Goal: Task Accomplishment & Management: Complete application form

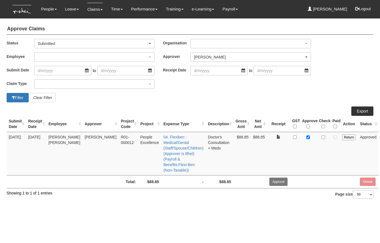
select select "7c74568e-c65a-4e2f-b023-70974c8e3265"
select select "50"
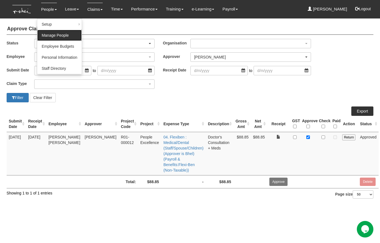
click at [50, 40] on link "Manage People" at bounding box center [59, 35] width 44 height 11
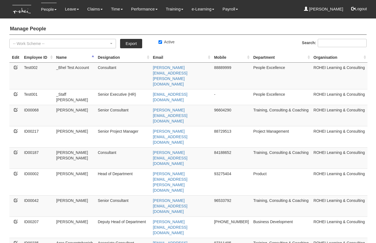
select select "50"
click at [323, 42] on input "Search:" at bounding box center [342, 43] width 49 height 8
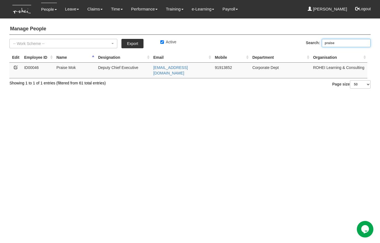
type input "praise"
click at [15, 67] on icon at bounding box center [16, 67] width 4 height 4
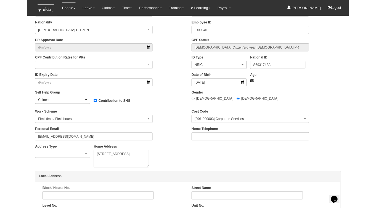
scroll to position [231, 0]
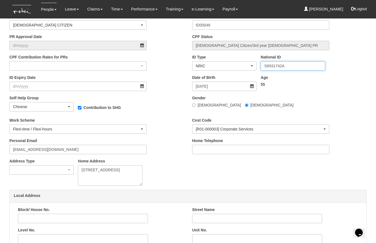
click at [274, 66] on input "S6931742A" at bounding box center [293, 65] width 64 height 9
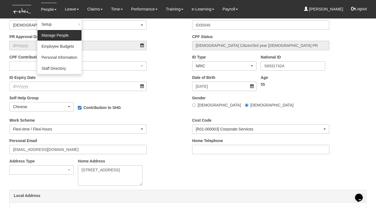
click at [46, 33] on link "Manage People" at bounding box center [59, 35] width 44 height 11
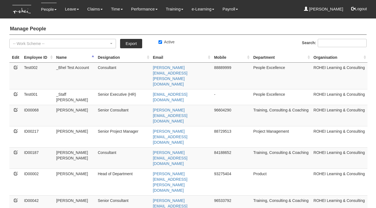
select select "50"
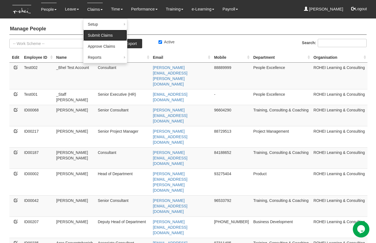
click at [94, 34] on link "Submit Claims" at bounding box center [105, 35] width 44 height 11
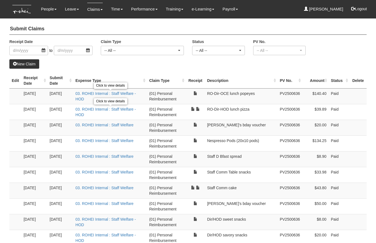
select select "50"
click at [33, 65] on link "New Claim" at bounding box center [24, 63] width 30 height 9
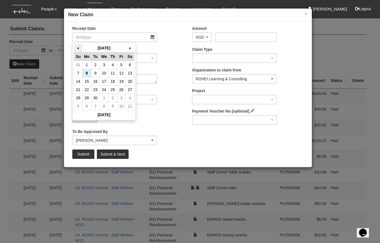
click at [78, 47] on th "«" at bounding box center [78, 48] width 9 height 9
click at [130, 47] on th "»" at bounding box center [130, 48] width 9 height 9
click at [88, 89] on td "18" at bounding box center [87, 90] width 9 height 8
type input "18/8/2025"
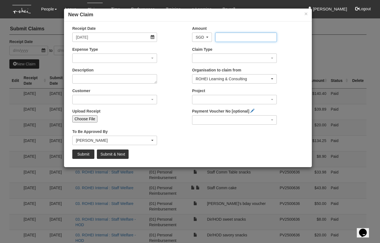
click at [219, 35] on input "Amount" at bounding box center [245, 37] width 61 height 9
type input "13.00"
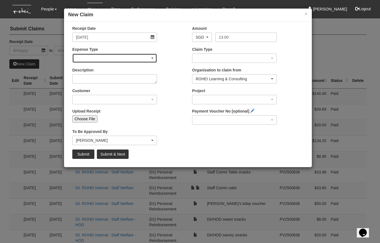
click at [128, 60] on div "button" at bounding box center [115, 58] width 84 height 9
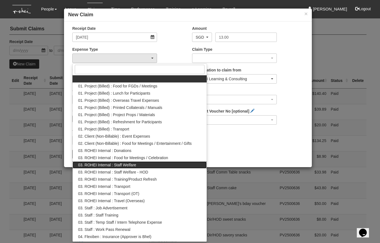
click at [137, 166] on link "03. ROHEI Internal : Staff Welfare" at bounding box center [140, 164] width 134 height 7
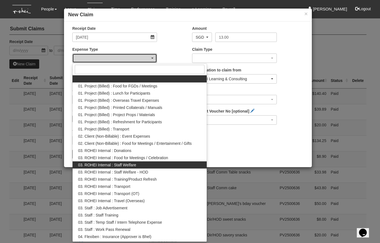
select select "210"
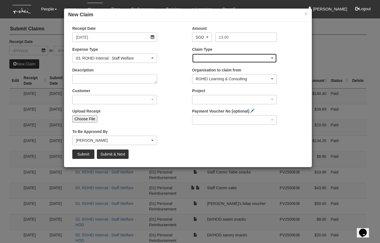
click at [202, 58] on div "button" at bounding box center [234, 58] width 84 height 9
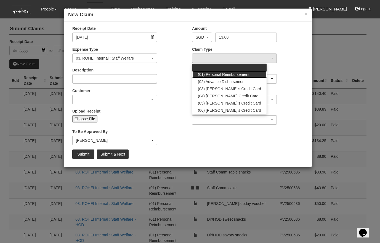
click at [205, 73] on span "(01) Personal Reimbursement" at bounding box center [224, 75] width 52 height 6
select select "14"
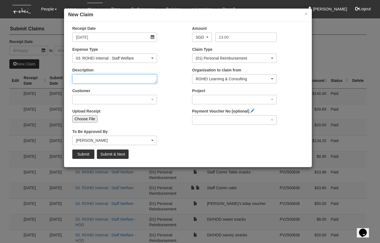
click at [97, 78] on textarea "Description" at bounding box center [114, 78] width 85 height 9
type textarea "Milk for Staff"
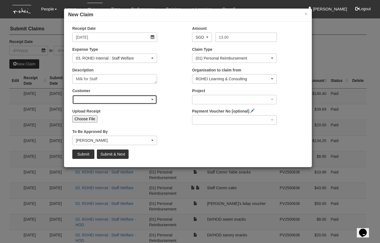
click at [106, 98] on div "button" at bounding box center [115, 99] width 84 height 9
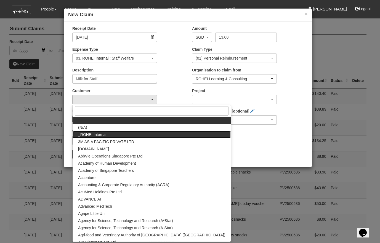
click at [99, 132] on span "_ROHEI Internal" at bounding box center [92, 135] width 28 height 6
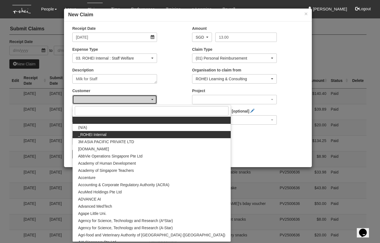
select select "397"
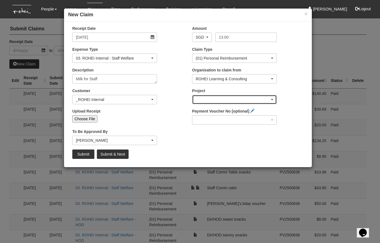
click at [204, 102] on div "button" at bounding box center [234, 99] width 84 height 9
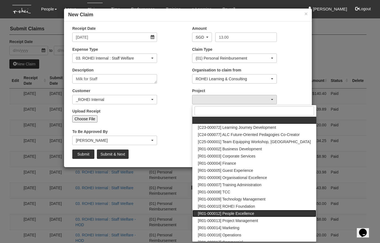
click at [240, 214] on span "[R01-000012] People Excellence" at bounding box center [226, 214] width 56 height 6
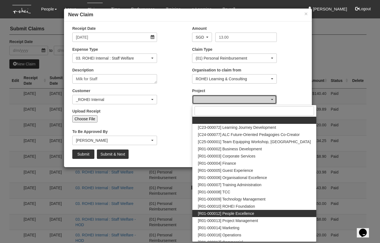
select select "1221"
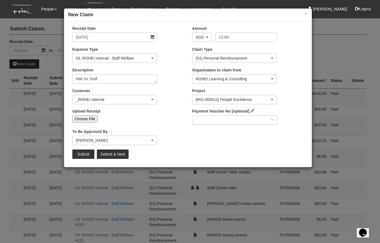
click at [89, 120] on input "Choose File" at bounding box center [84, 118] width 25 height 7
type input "C:\fakepath\Bhel - 20250818 Milk for Staff.jpg"
type input "Choose Another File"
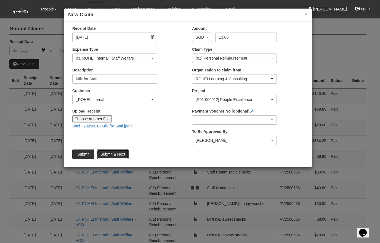
click at [115, 154] on input "Submit & Next" at bounding box center [113, 154] width 32 height 9
type input "Choose File"
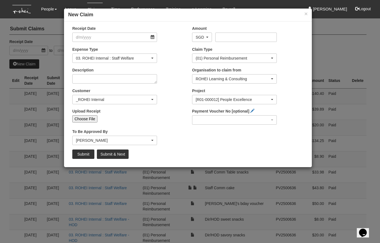
select select "50"
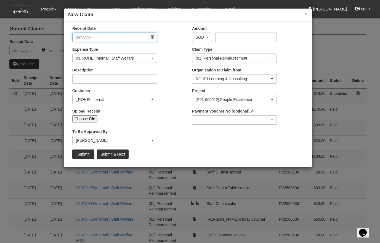
click at [153, 38] on input "Receipt Date" at bounding box center [114, 37] width 85 height 9
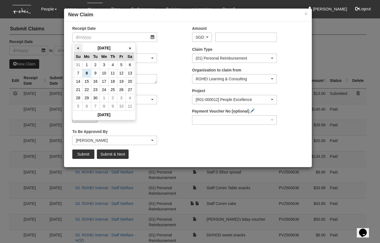
click at [76, 48] on th "«" at bounding box center [78, 48] width 9 height 9
click at [97, 92] on td "19" at bounding box center [95, 90] width 9 height 8
type input "19/8/2025"
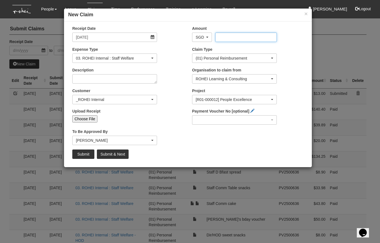
click at [228, 40] on input "Amount" at bounding box center [245, 37] width 61 height 9
type input "150.00"
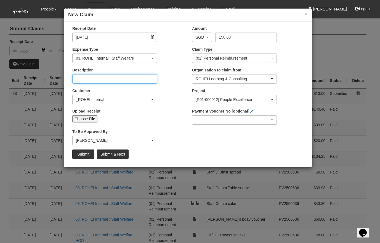
click at [106, 79] on textarea "Description" at bounding box center [114, 78] width 85 height 9
type textarea "Giftano Cards for Aug babies"
click at [91, 120] on input "Choose File" at bounding box center [84, 118] width 25 height 7
type input "C:\fakepath\Bhel - 20250819 Giftano Quotation.pdf"
type input "Choose Another File"
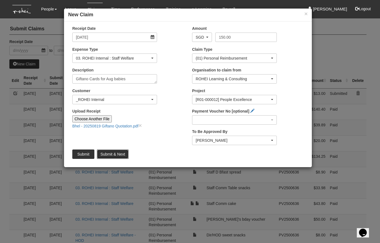
click at [116, 155] on input "Submit & Next" at bounding box center [113, 154] width 32 height 9
type input "Choose File"
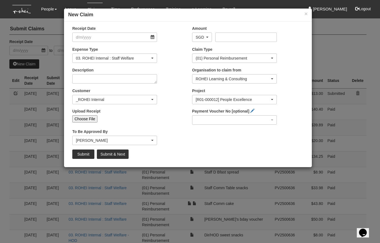
select select "50"
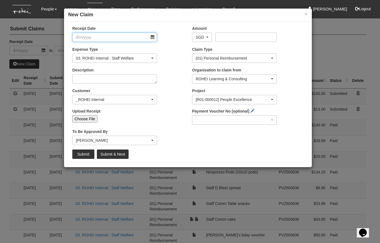
click at [154, 37] on input "Receipt Date" at bounding box center [114, 37] width 85 height 9
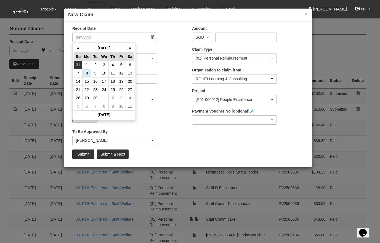
click at [78, 64] on td "31" at bounding box center [78, 65] width 9 height 8
type input "31/8/2025"
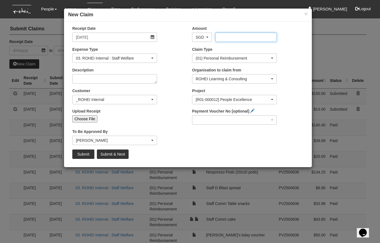
click at [231, 41] on input "Amount" at bounding box center [245, 37] width 61 height 9
type input "16.55"
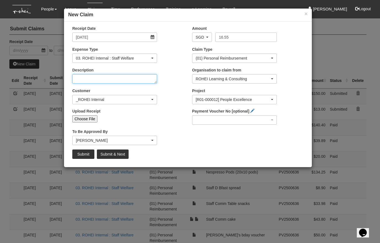
click at [92, 79] on textarea "Description" at bounding box center [114, 78] width 85 height 9
paste textarea "Staff D Bfast for 1 Oct"
click at [98, 79] on textarea "Staff D Bfast for 1 Oct" at bounding box center [114, 78] width 85 height 9
type textarea "Staff D Breakfast for 1 Oct"
click at [89, 119] on input "Choose File" at bounding box center [84, 118] width 25 height 7
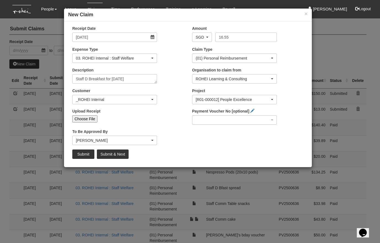
type input "C:\fakepath\Bhel - 20250831 Staff D Bfast for 1 Oct.jpg"
type input "Choose Another File"
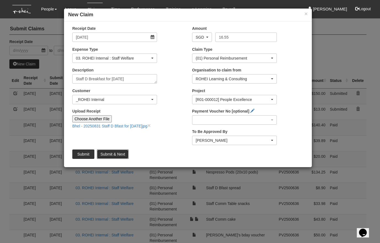
click at [120, 155] on input "Submit & Next" at bounding box center [113, 154] width 32 height 9
type input "Choose File"
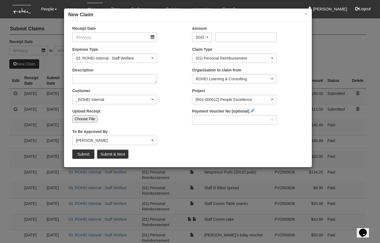
select select "50"
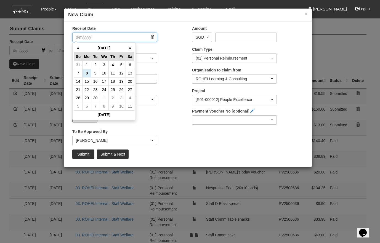
click at [151, 36] on input "Receipt Date" at bounding box center [114, 37] width 85 height 9
click at [85, 67] on td "1" at bounding box center [87, 65] width 9 height 8
type input "1/9/2025"
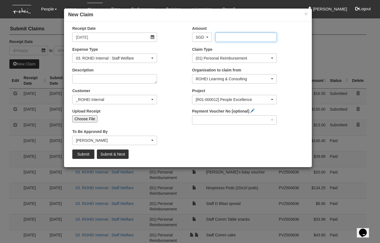
click at [232, 38] on input "Amount" at bounding box center [245, 37] width 61 height 9
type input "9.80"
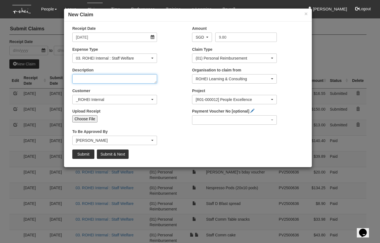
click at [110, 79] on textarea "Description" at bounding box center [114, 78] width 85 height 9
type textarea "Milk for Staff"
click at [82, 120] on input "Choose File" at bounding box center [84, 118] width 25 height 7
type input "C:\fakepath\Bhel - 20250901 Milk for Staff.jpg"
type input "Choose Another File"
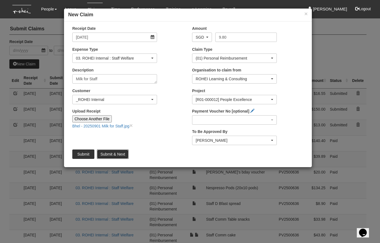
click at [113, 155] on input "Submit & Next" at bounding box center [113, 154] width 32 height 9
type input "Choose File"
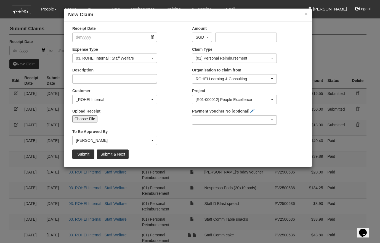
select select "50"
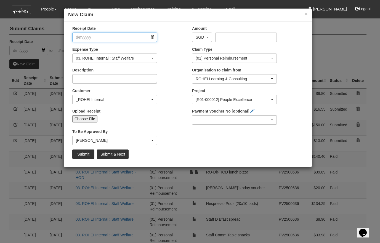
click at [152, 38] on input "Receipt Date" at bounding box center [114, 37] width 85 height 9
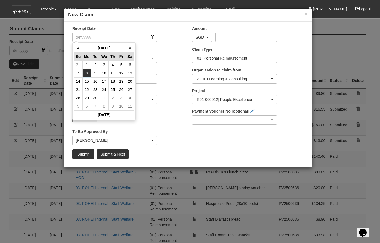
click at [87, 74] on td "8" at bounding box center [87, 73] width 9 height 8
type input "8/9/2025"
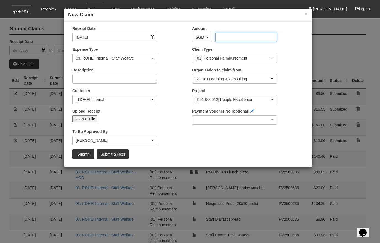
click at [222, 40] on input "Amount" at bounding box center [245, 37] width 61 height 9
type input "12.25"
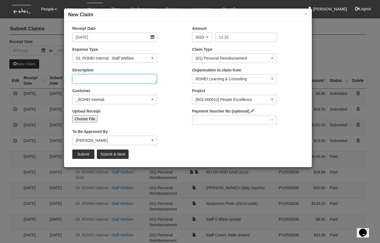
click at [97, 80] on textarea "Description" at bounding box center [114, 78] width 85 height 9
paste textarea "Butter and Cream Cheese for 15 Sep Staff D Bfast"
type textarea "Butter and Cream Cheese for 15 Sep Staff D Bfast"
click at [83, 119] on input "Choose File" at bounding box center [84, 118] width 25 height 7
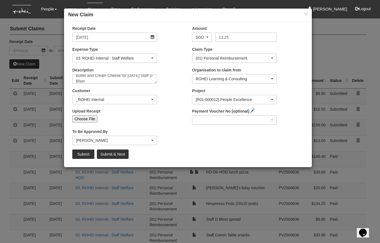
type input "C:\fakepath\Bhel - 20250908 Butter and Cream Cheese for 15 Sep Staff D Bfast.jpg"
type input "Choose Another File"
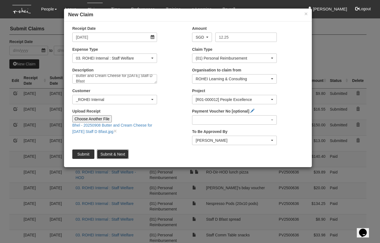
click at [110, 154] on input "Submit & Next" at bounding box center [113, 154] width 32 height 9
type input "Choose File"
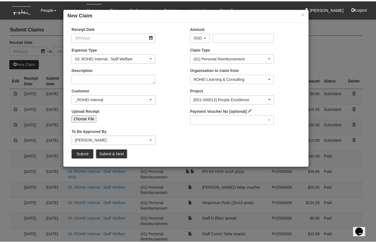
scroll to position [0, 0]
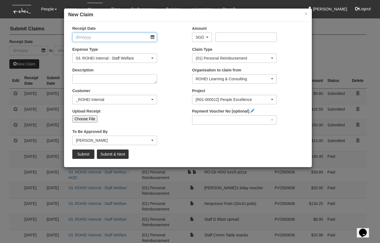
click at [152, 37] on input "Receipt Date" at bounding box center [114, 37] width 85 height 9
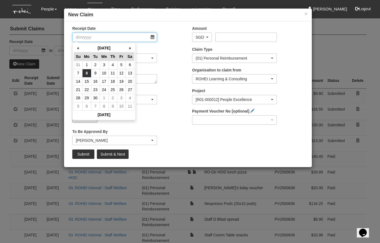
select select "50"
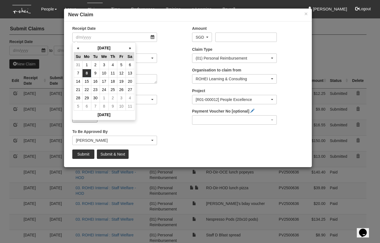
click at [87, 73] on td "8" at bounding box center [87, 73] width 9 height 8
type input "8/9/2025"
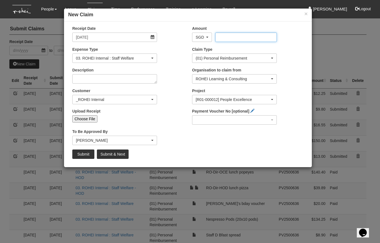
click at [225, 38] on input "Amount" at bounding box center [245, 37] width 61 height 9
type input "38.00"
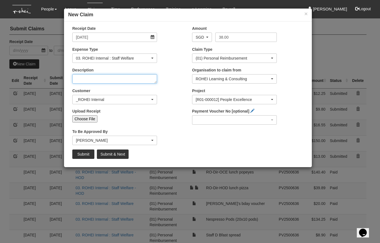
click at [100, 79] on textarea "Description" at bounding box center [114, 78] width 85 height 9
type textarea "Praise pie cake"
click at [90, 118] on input "Choose File" at bounding box center [84, 118] width 25 height 7
type input "C:\fakepath\Bhel - 20250908 Praise pie cake.jpg"
type input "Choose Another File"
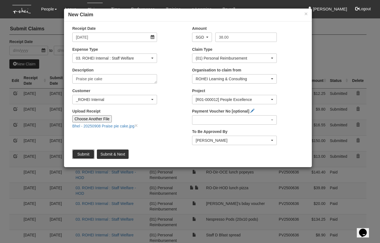
click at [84, 156] on input "Submit" at bounding box center [83, 154] width 22 height 9
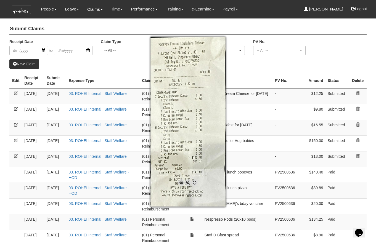
click at [250, 69] on div at bounding box center [188, 121] width 376 height 243
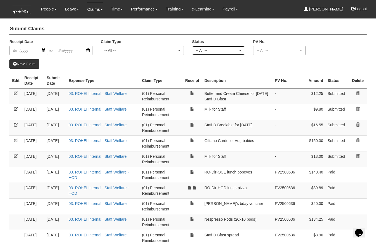
click at [207, 48] on div "-- All --" at bounding box center [217, 51] width 42 height 6
click at [203, 65] on span "Submitted" at bounding box center [206, 67] width 17 height 6
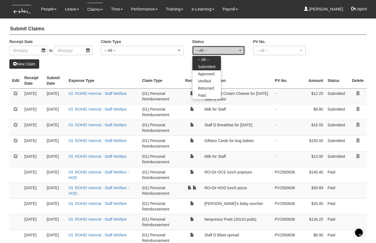
select select "Submitted"
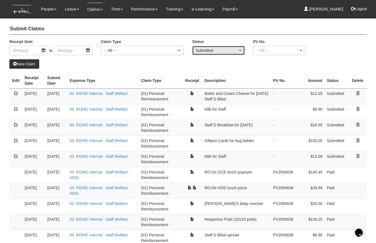
select select "50"
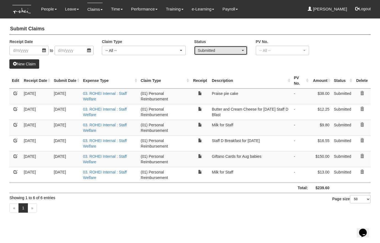
select select "50"
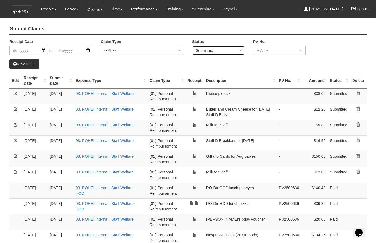
click at [203, 51] on div "Submitted" at bounding box center [217, 51] width 42 height 6
click at [200, 66] on span "Submitted" at bounding box center [206, 67] width 17 height 6
click at [172, 68] on div "New Claim" at bounding box center [187, 63] width 357 height 9
click at [195, 50] on div "Submitted" at bounding box center [218, 50] width 52 height 9
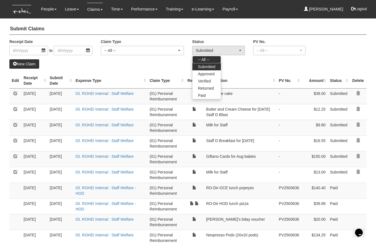
click at [198, 58] on span "-- All --" at bounding box center [203, 60] width 11 height 6
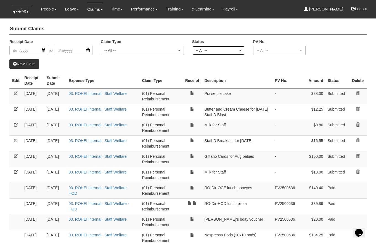
click at [207, 51] on div "-- All --" at bounding box center [217, 51] width 42 height 6
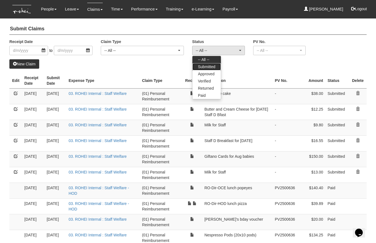
click at [204, 65] on span "Submitted" at bounding box center [206, 67] width 17 height 6
select select "Submitted"
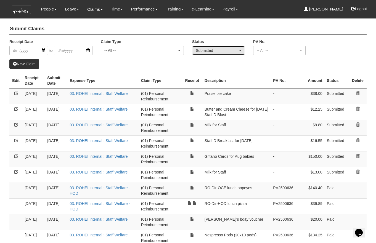
select select "50"
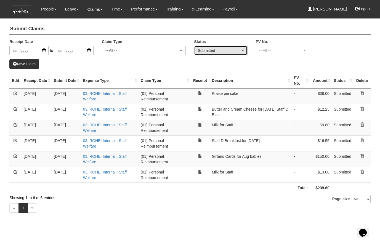
select select "50"
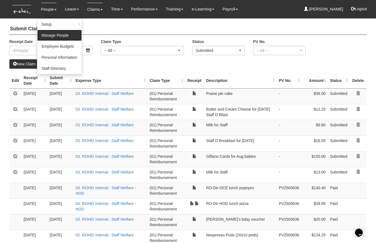
click at [49, 33] on link "Manage People" at bounding box center [59, 35] width 44 height 11
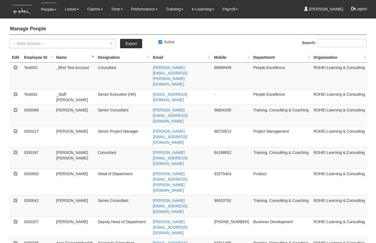
select select "50"
